Goal: Transaction & Acquisition: Purchase product/service

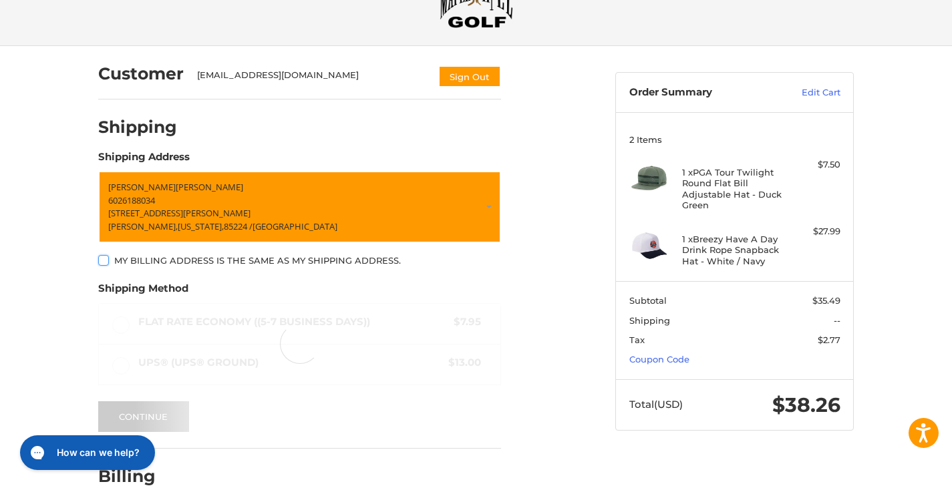
scroll to position [63, 0]
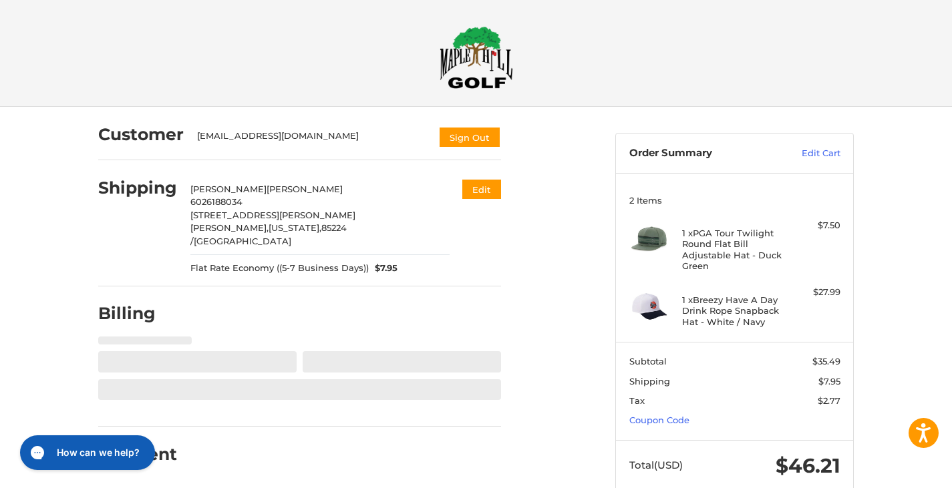
select select "**"
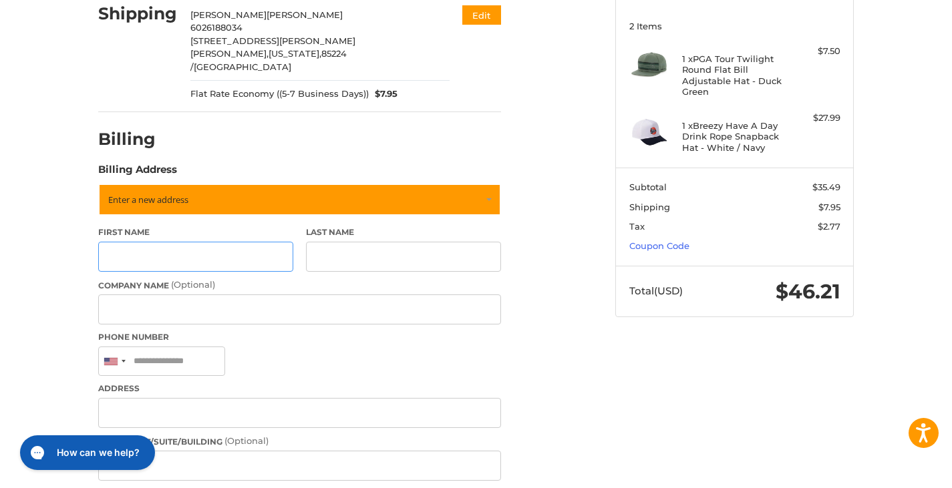
scroll to position [176, 0]
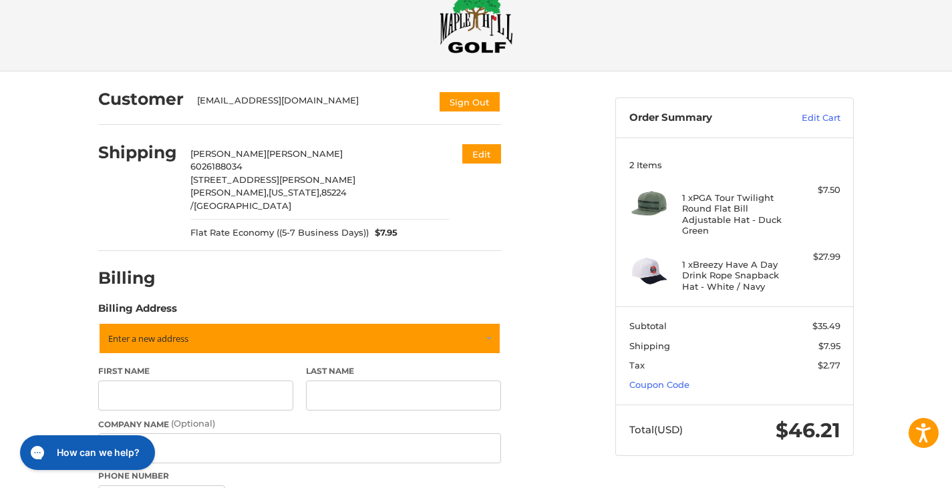
scroll to position [67, 0]
